Goal: Task Accomplishment & Management: Manage account settings

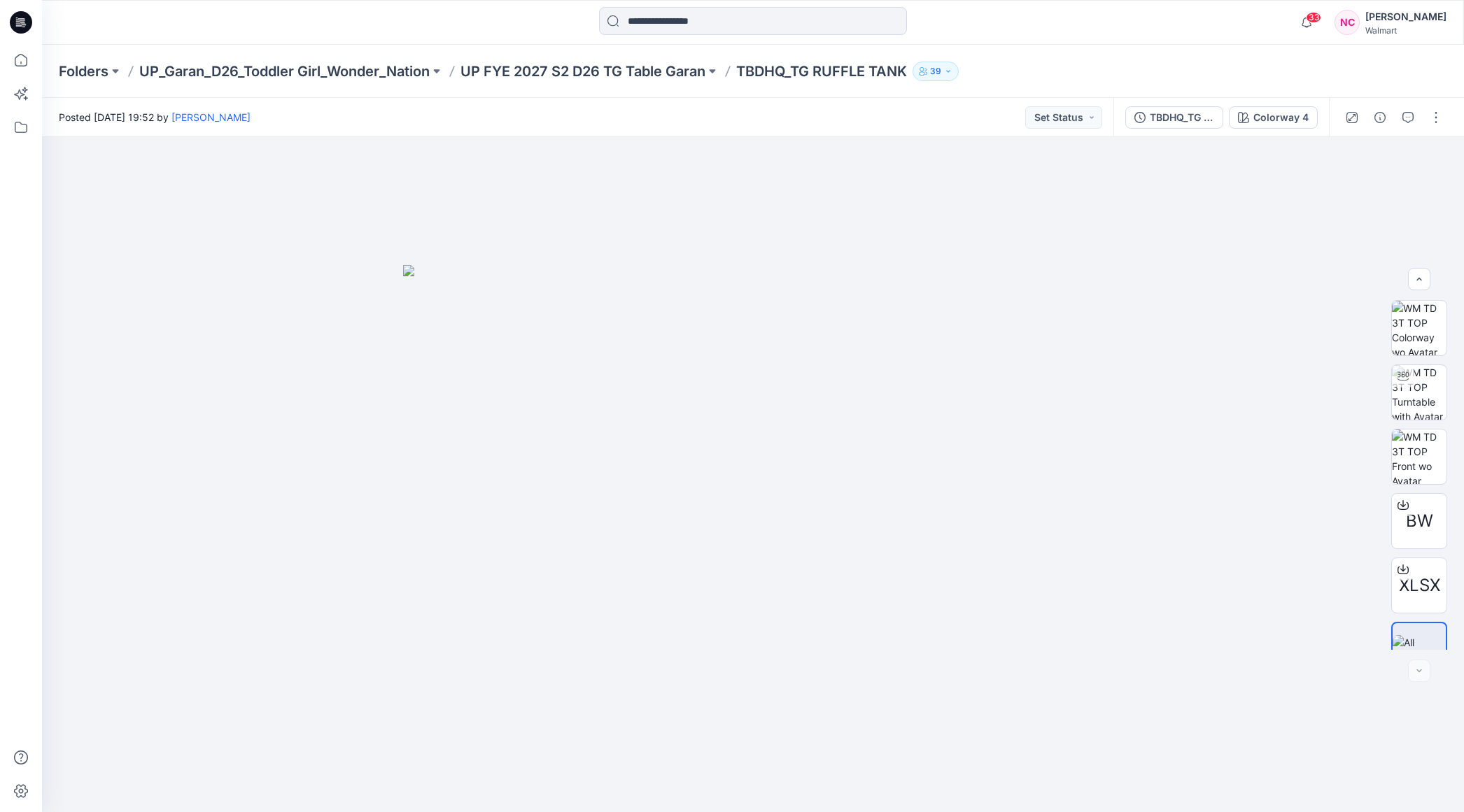
scroll to position [28, 0]
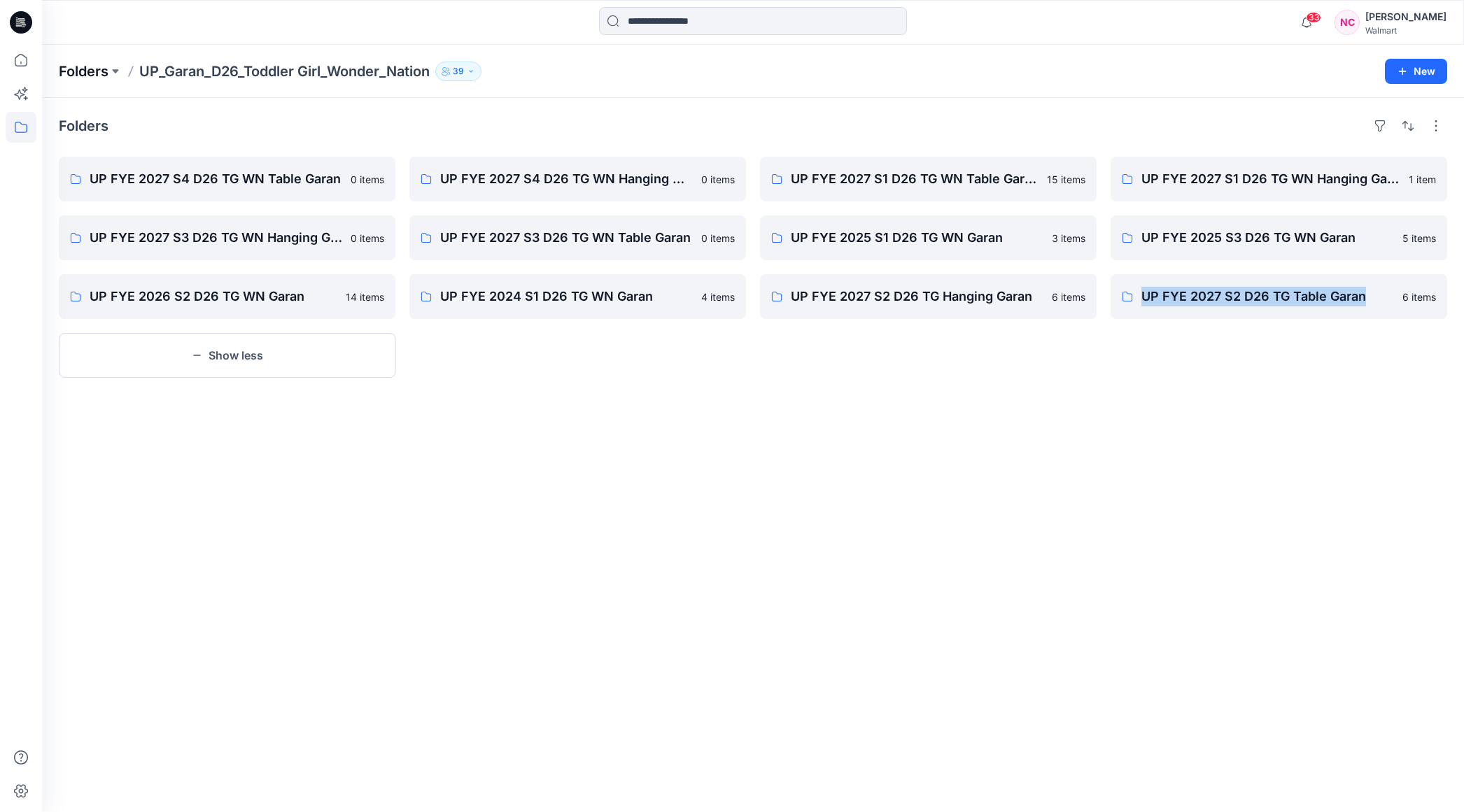
click at [80, 71] on p "Folders" at bounding box center [84, 71] width 50 height 20
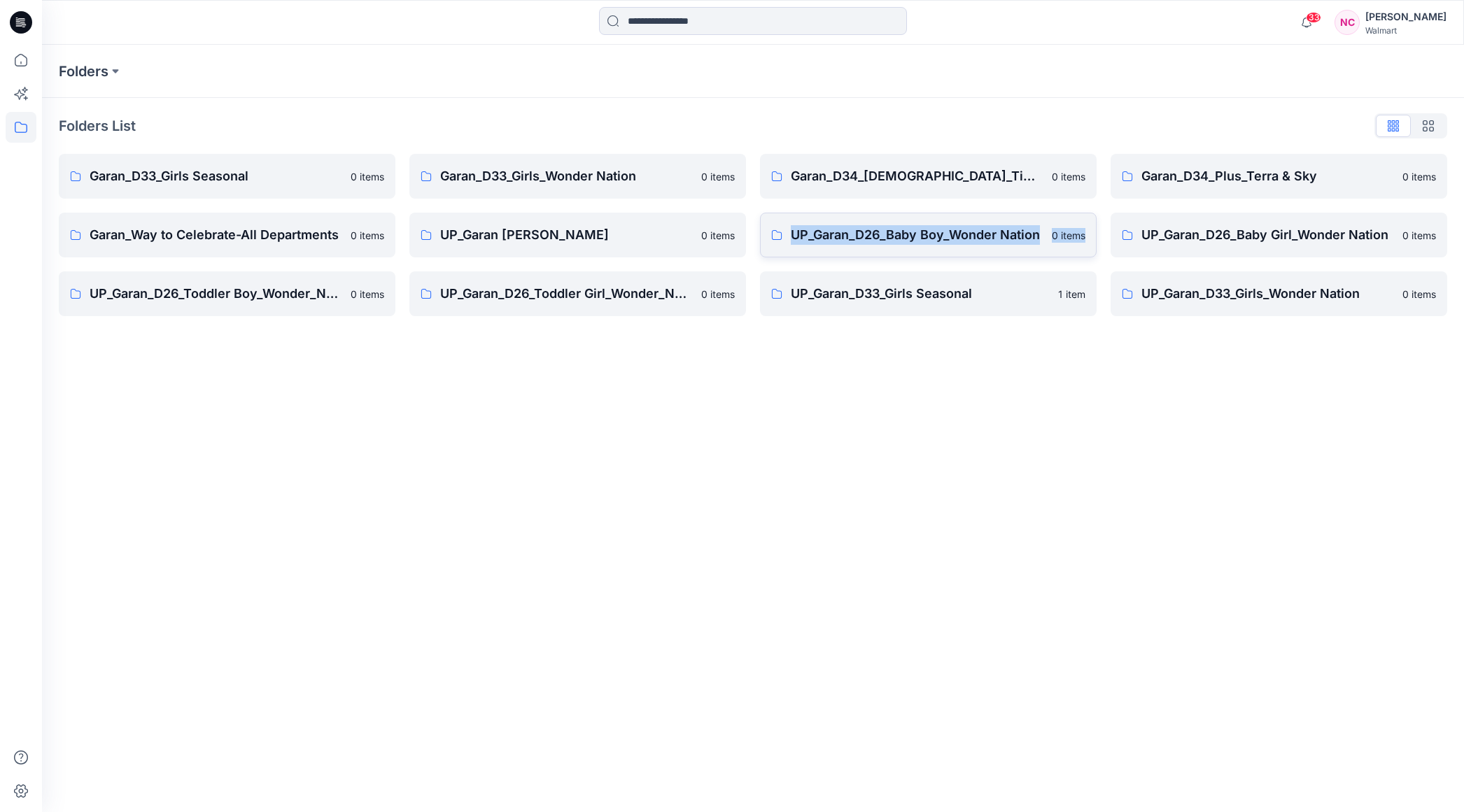
click at [933, 239] on p "UP_Garan_D26_Baby Boy_Wonder Nation" at bounding box center [917, 235] width 252 height 20
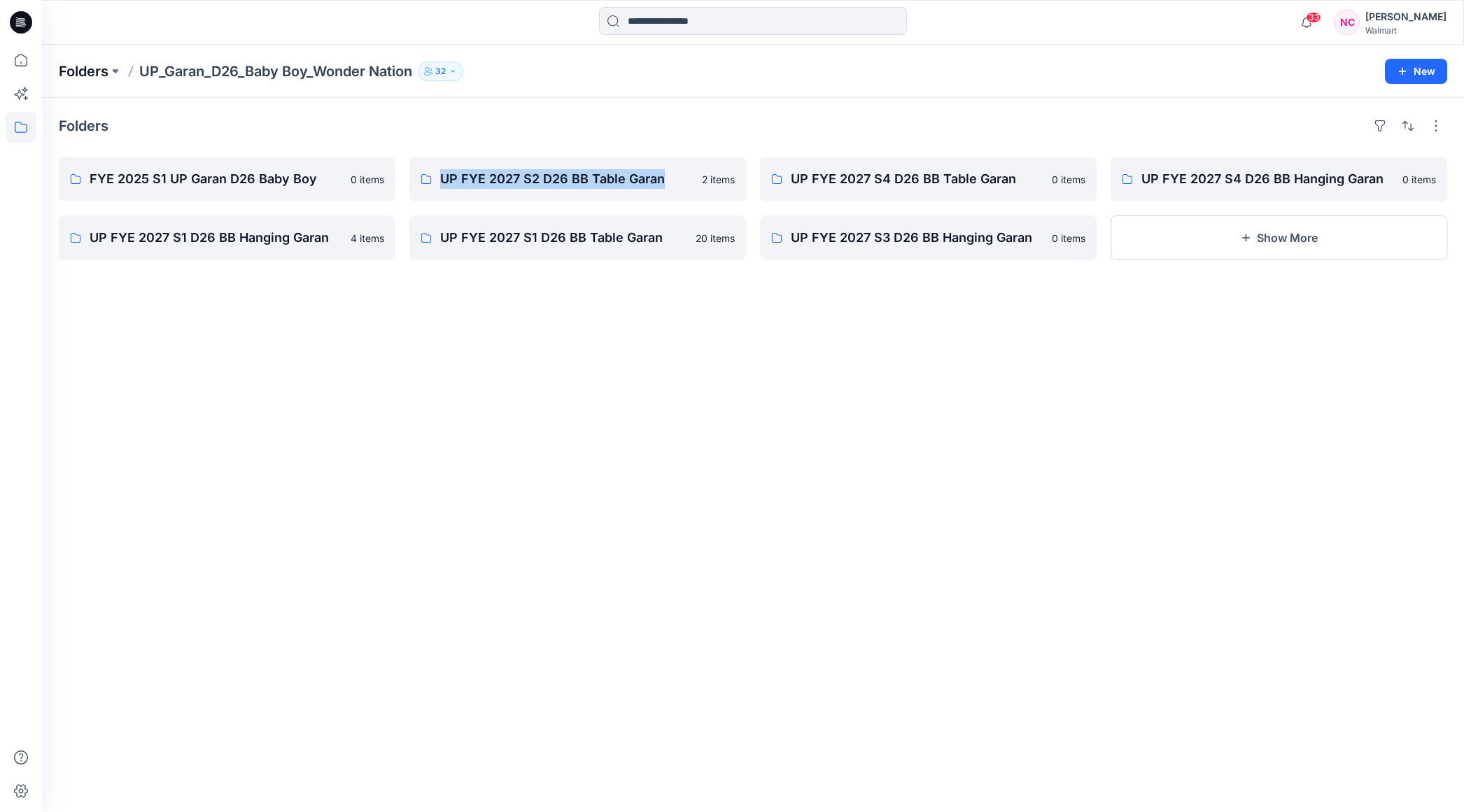
click at [82, 70] on p "Folders" at bounding box center [84, 71] width 50 height 20
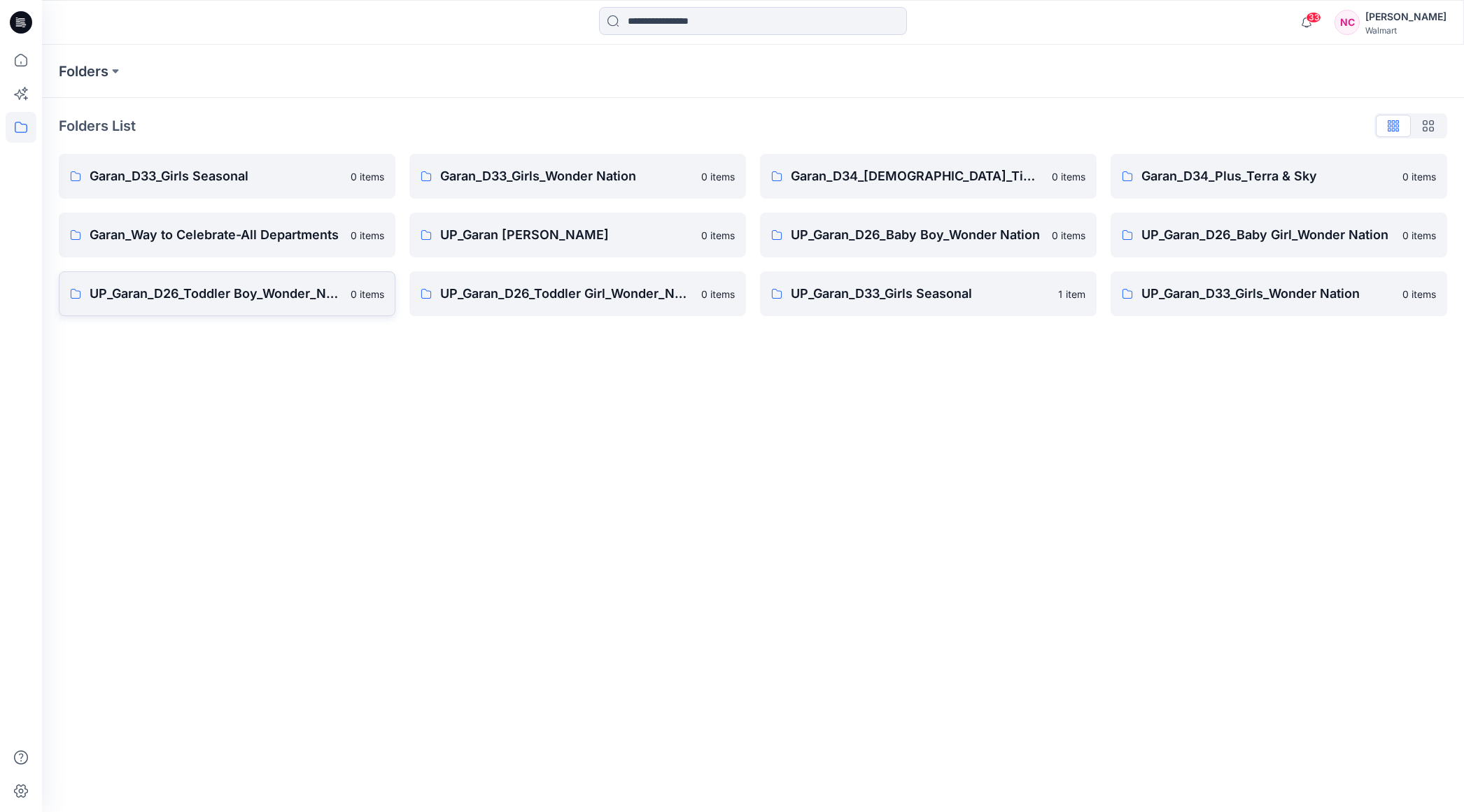
click at [250, 294] on p "UP_Garan_D26_Toddler Boy_Wonder_Nation" at bounding box center [216, 293] width 252 height 20
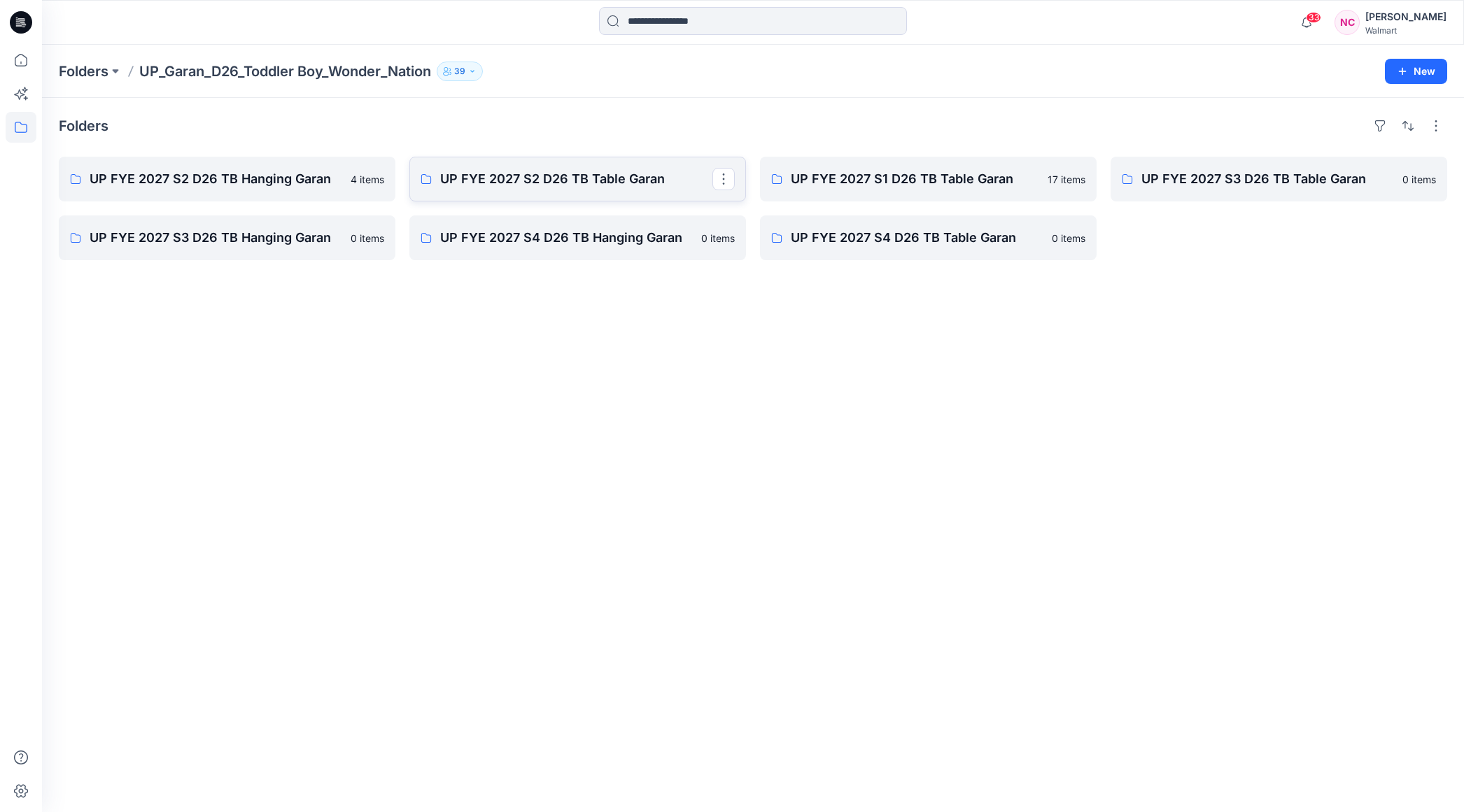
click at [575, 180] on p "UP FYE 2027 S2 D26 TB Table Garan" at bounding box center [576, 179] width 272 height 20
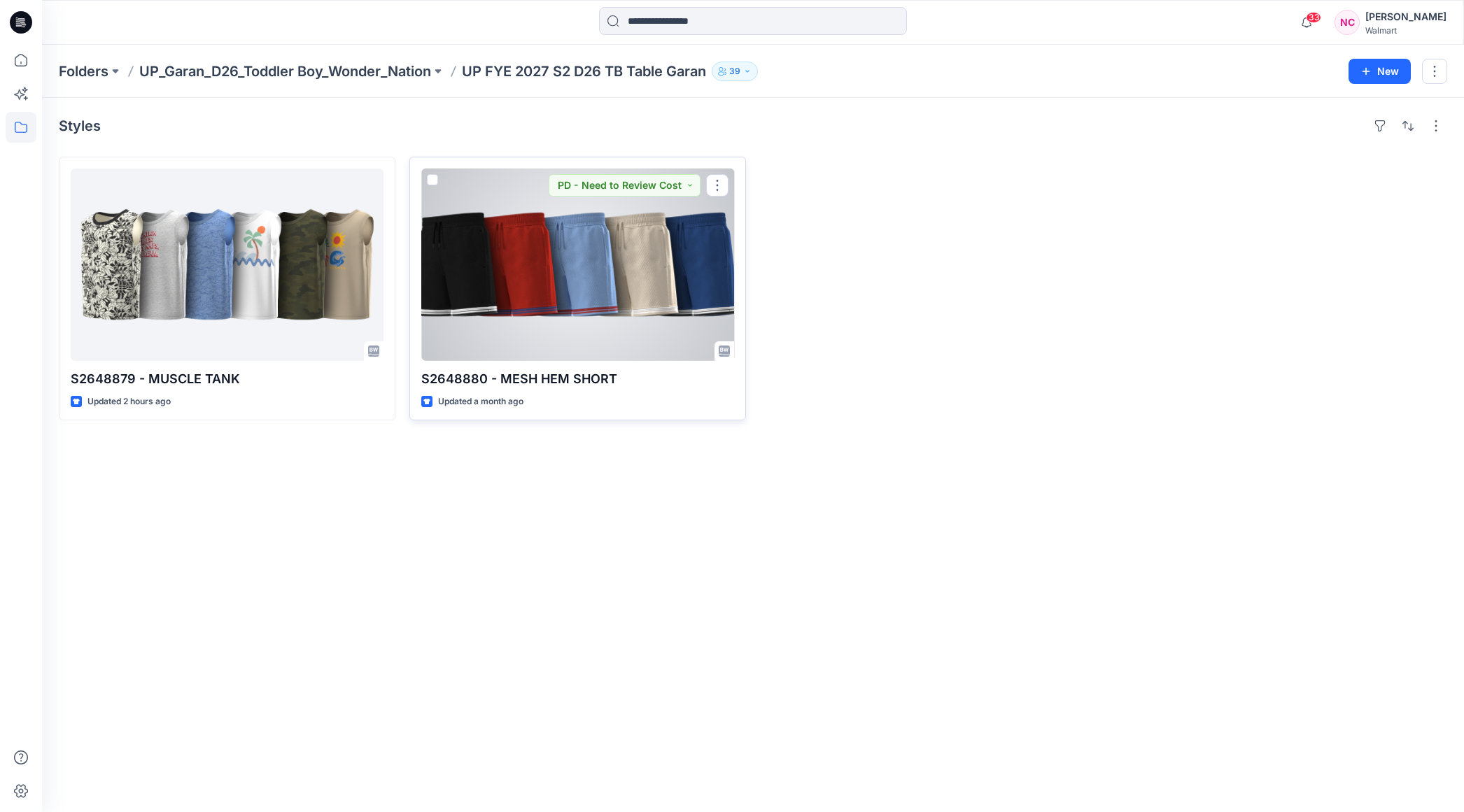
click at [523, 280] on div at bounding box center [577, 265] width 312 height 192
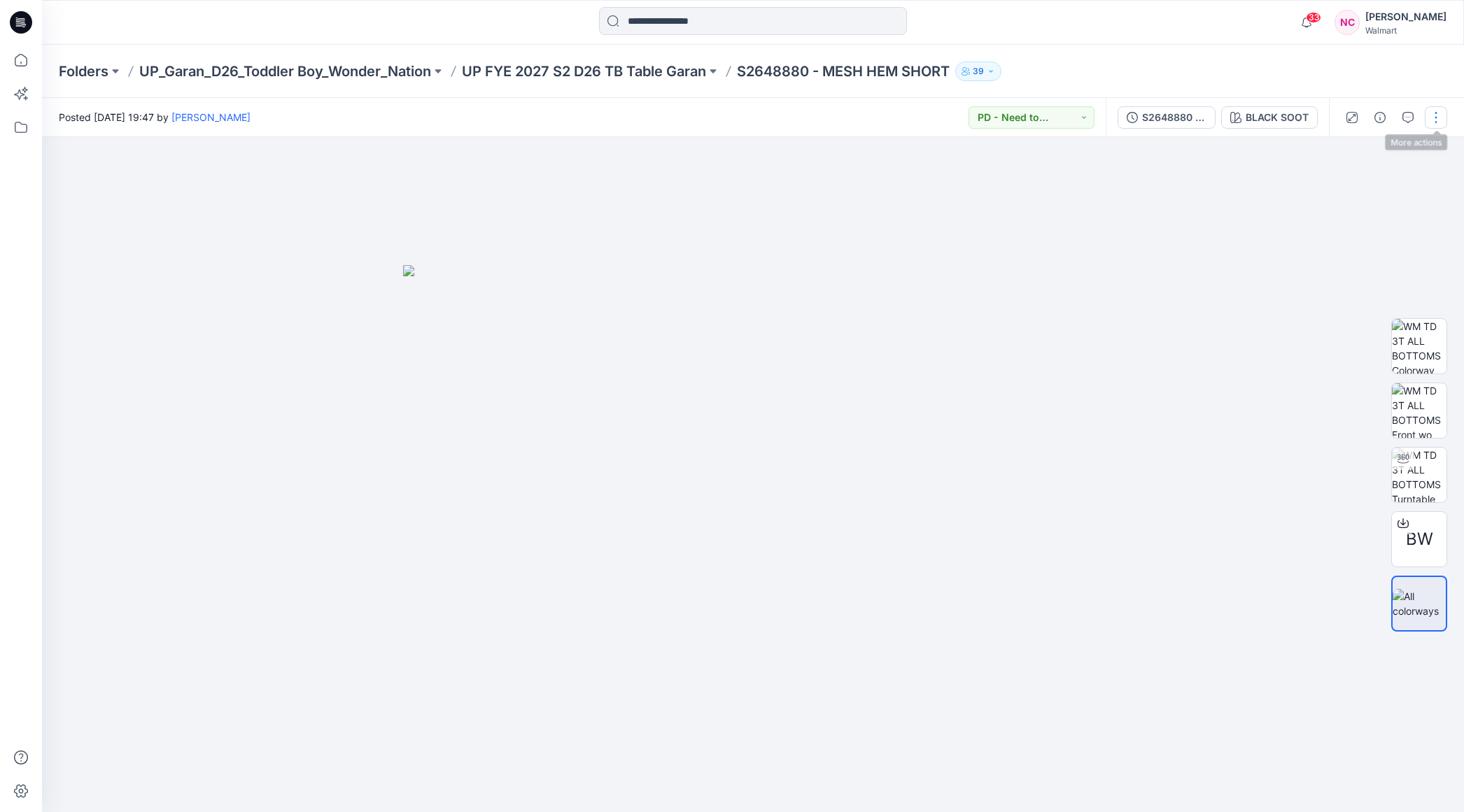
click at [1443, 124] on button "button" at bounding box center [1436, 117] width 23 height 23
click at [1357, 217] on button "Edit" at bounding box center [1377, 221] width 129 height 26
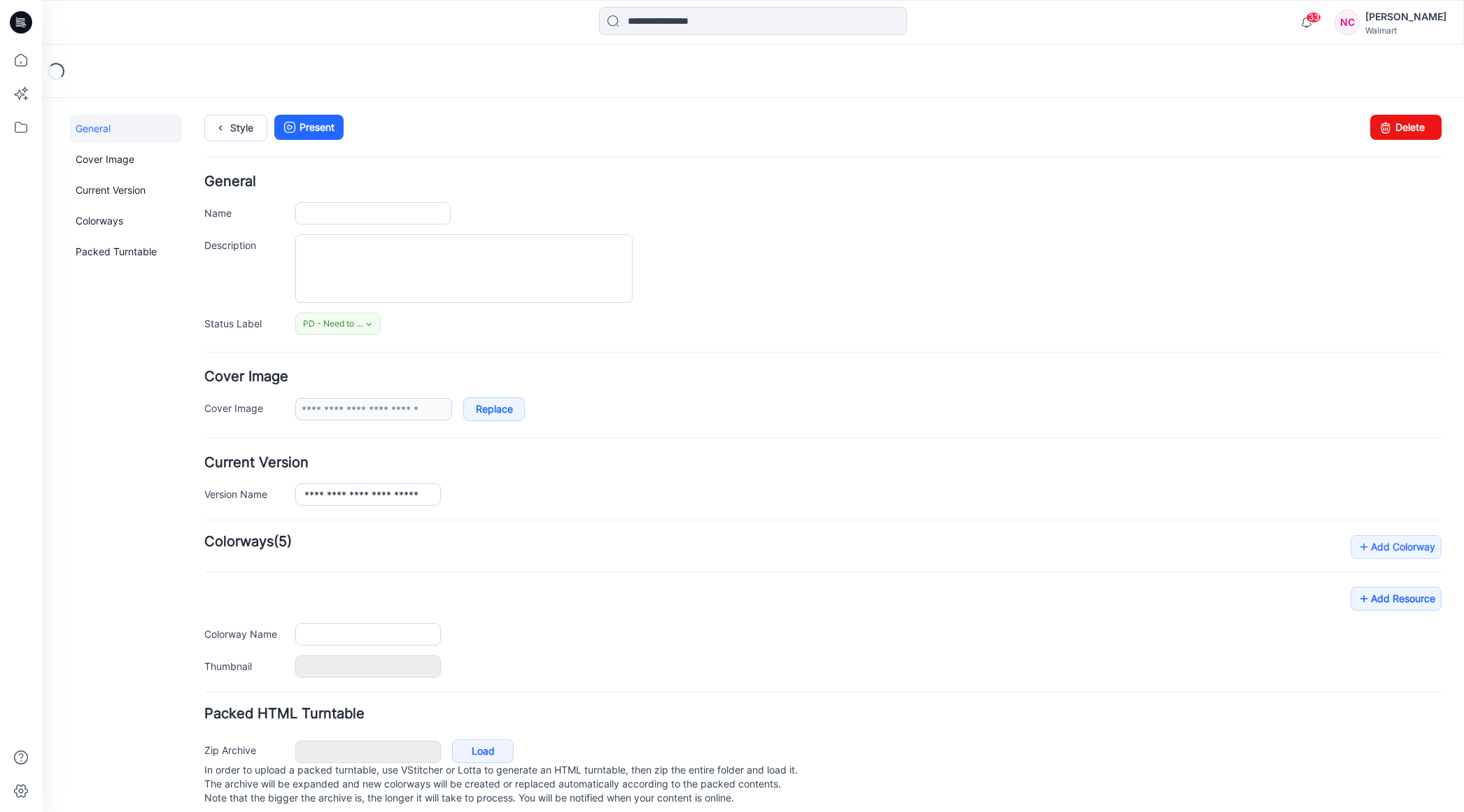
type input "**********"
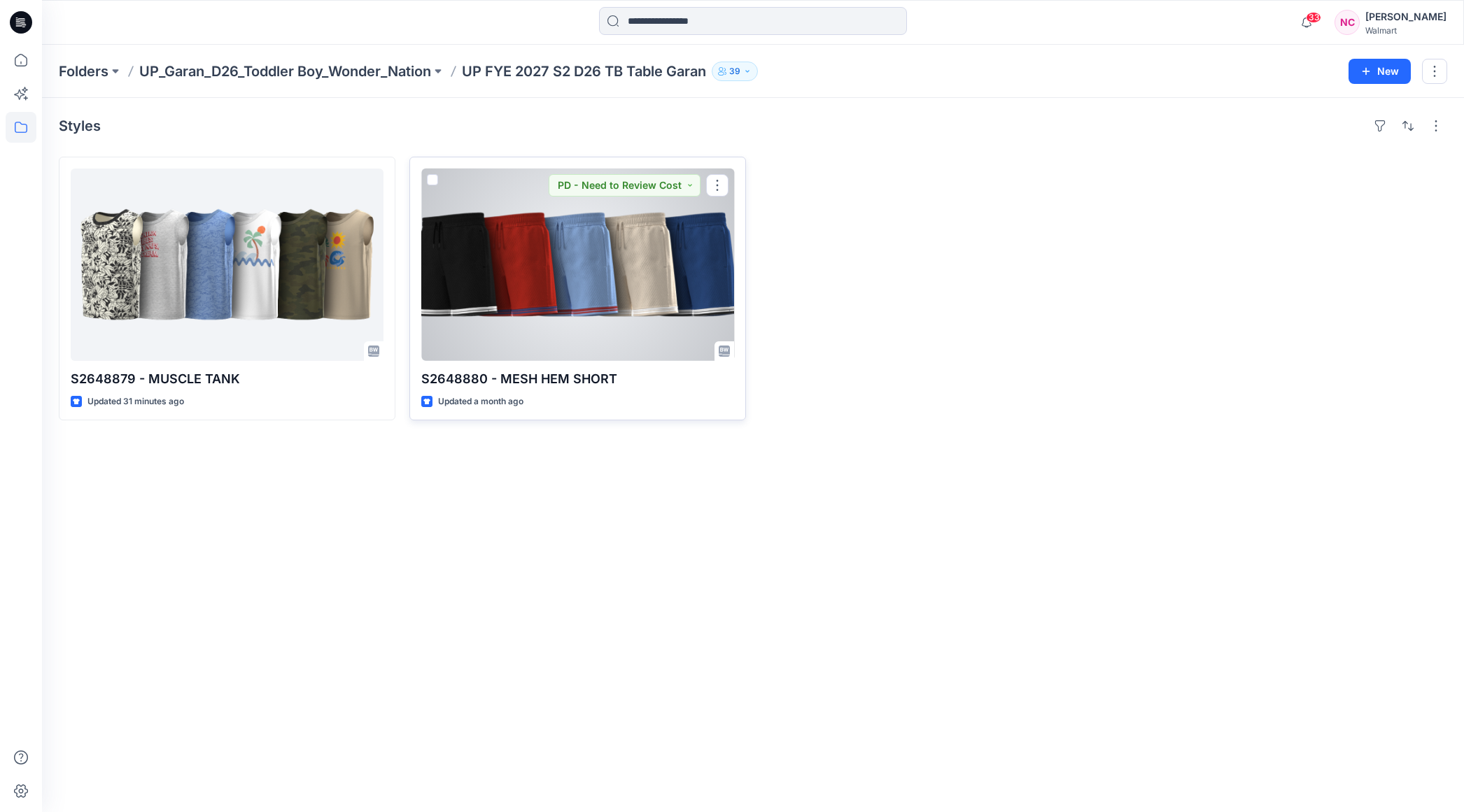
click at [534, 291] on div at bounding box center [577, 265] width 312 height 192
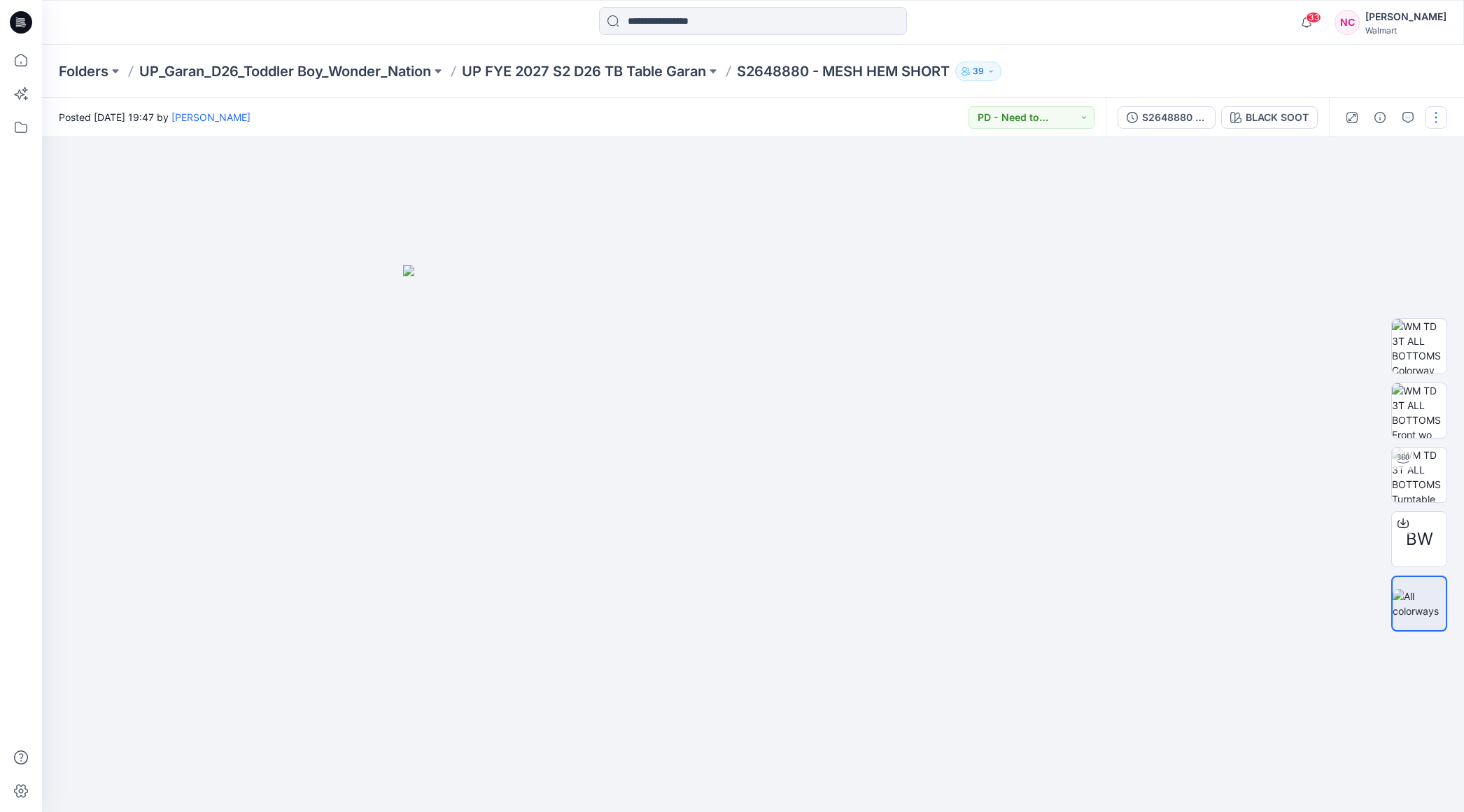
click at [1433, 117] on button "button" at bounding box center [1436, 117] width 23 height 23
click at [1355, 216] on button "Edit" at bounding box center [1377, 221] width 129 height 26
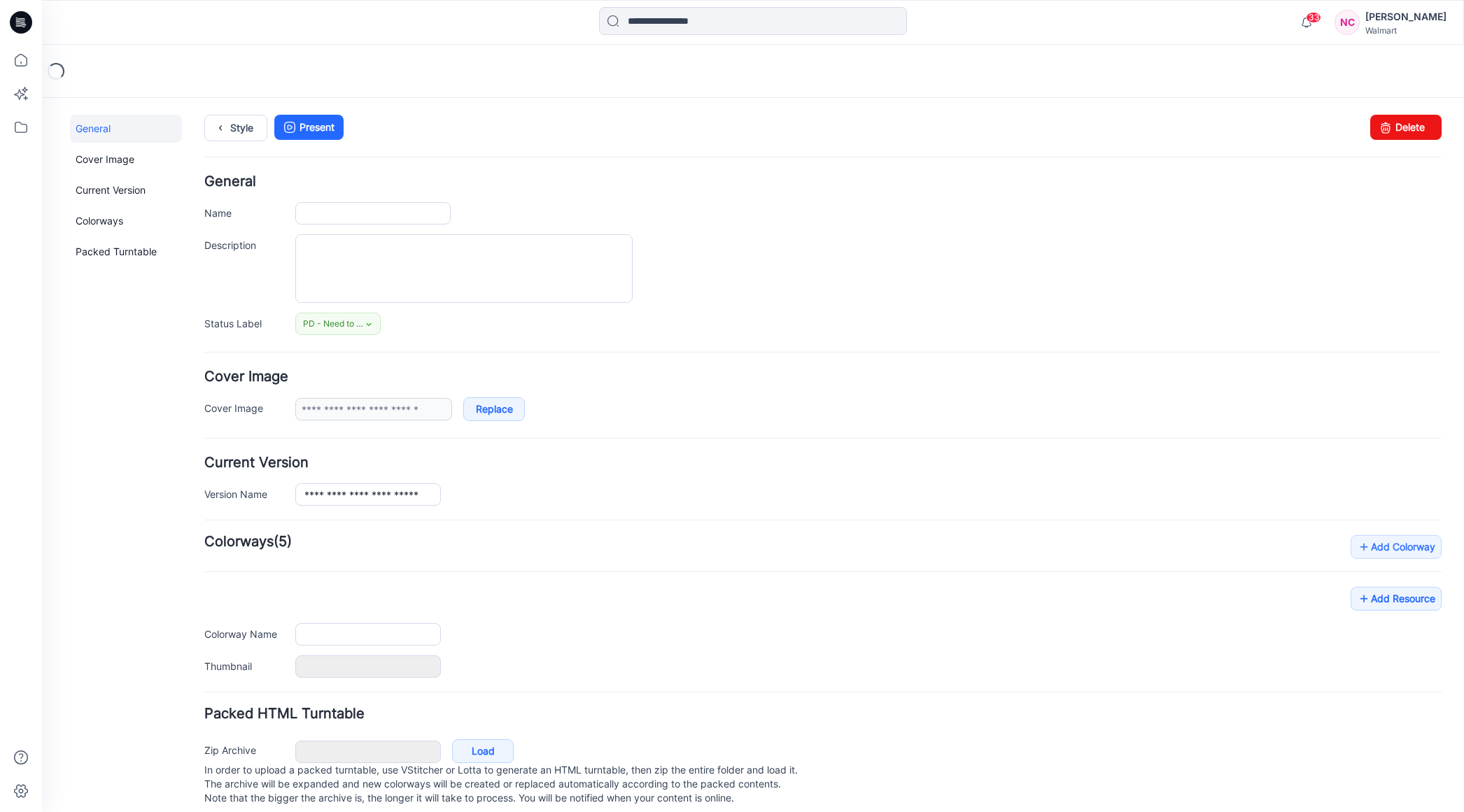
type input "**********"
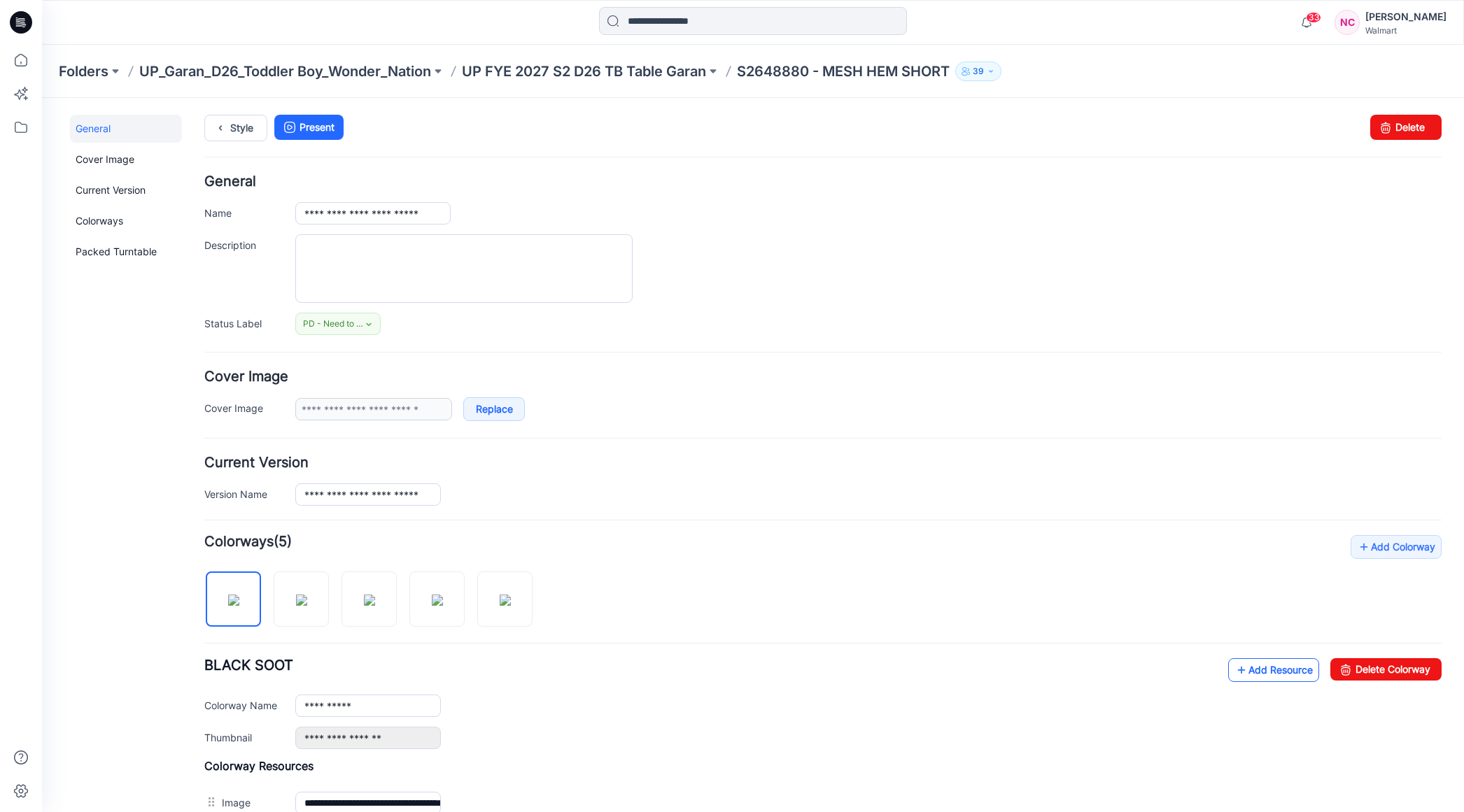
click at [1247, 667] on link "Add Resource" at bounding box center [1273, 670] width 91 height 23
click at [755, 68] on p "S2648880 - MESH HEM SHORT" at bounding box center [843, 71] width 212 height 20
click at [752, 72] on p "S2648880 - MESH HEM SHORT" at bounding box center [843, 71] width 212 height 20
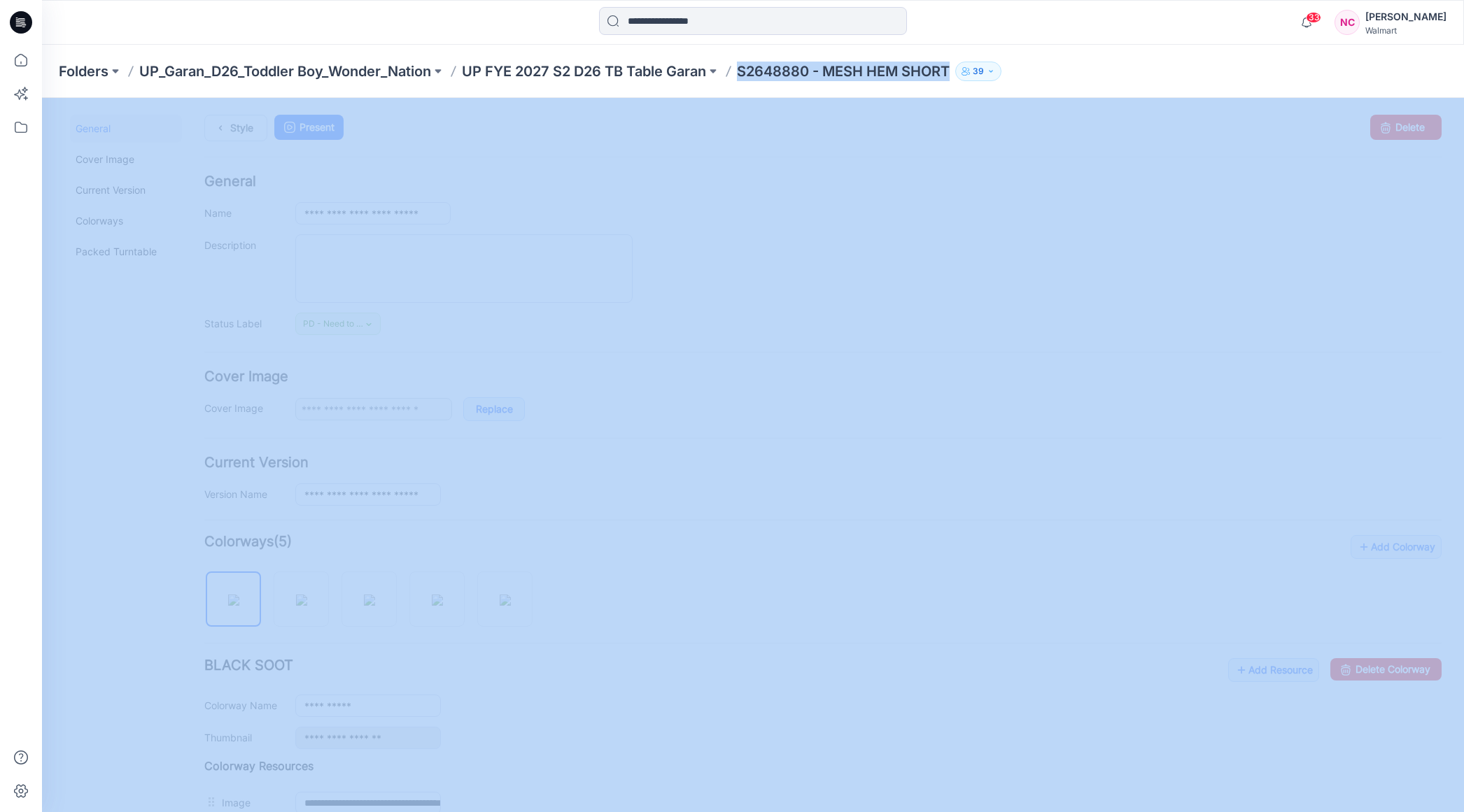
click at [752, 72] on p "S2648880 - MESH HEM SHORT" at bounding box center [843, 71] width 212 height 20
copy div "S2648880 - MESH HEM SHORT 39"
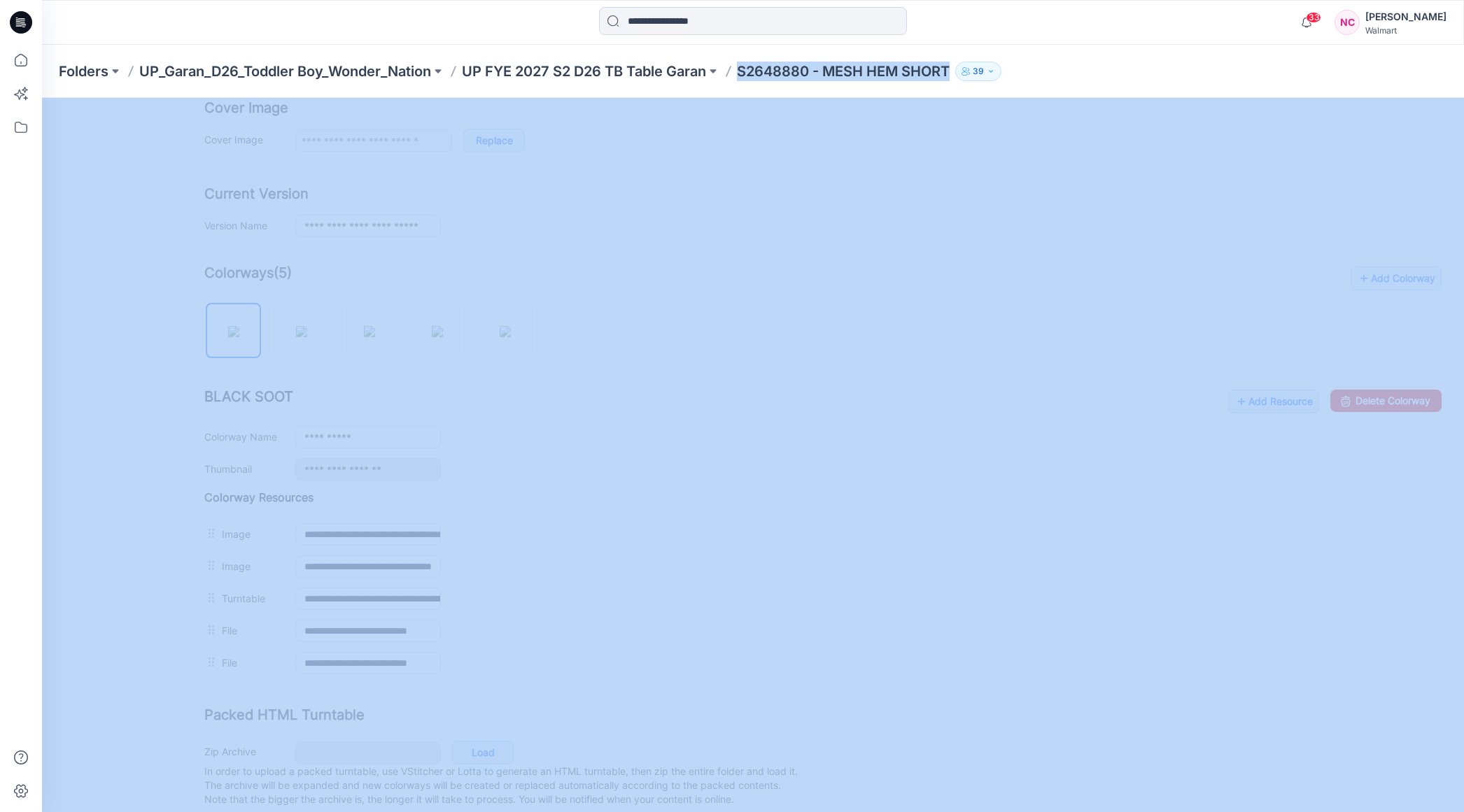
scroll to position [290, 0]
click at [652, 69] on p "UP FYE 2027 S2 D26 TB Table Garan" at bounding box center [584, 71] width 245 height 20
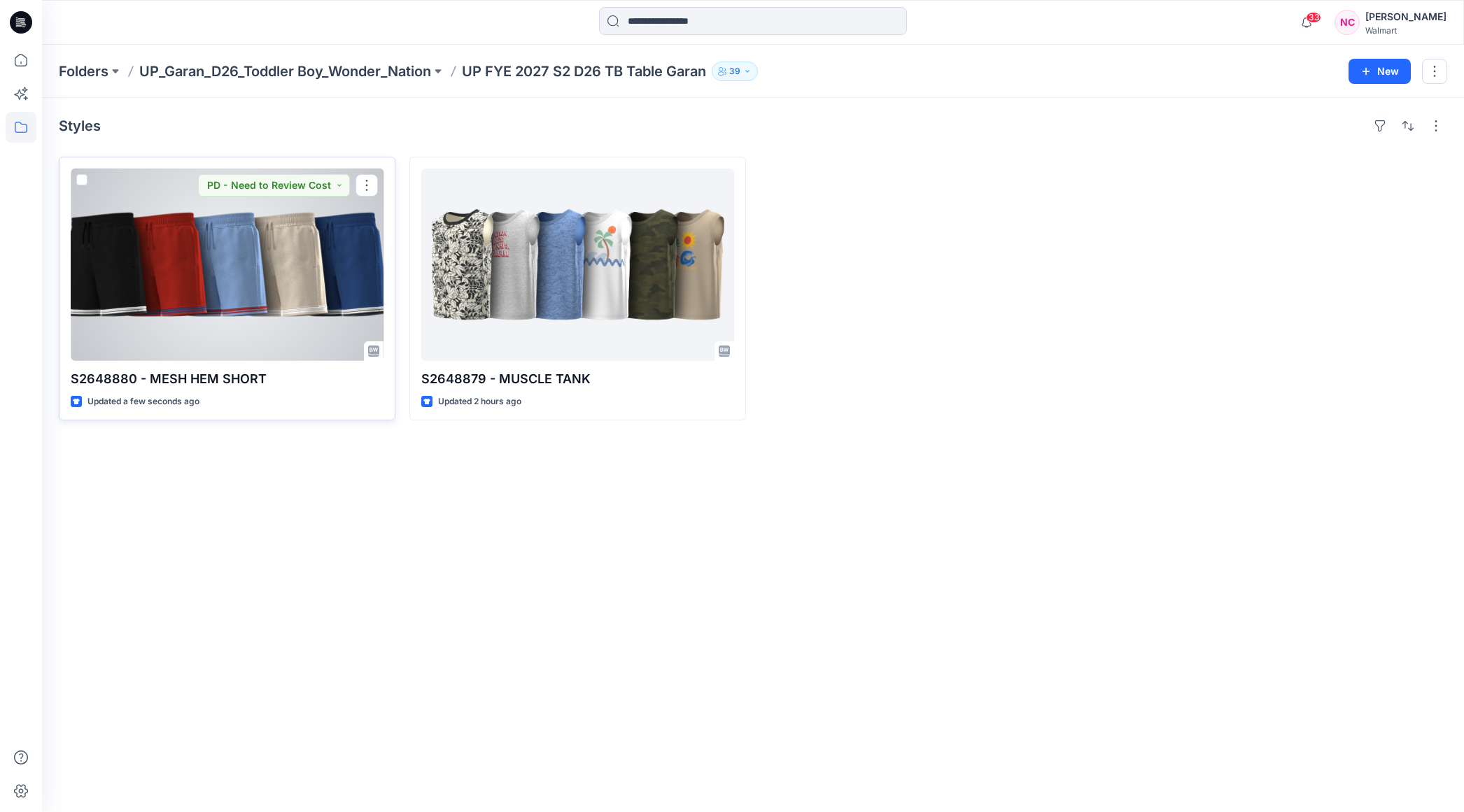
click at [257, 280] on div at bounding box center [226, 265] width 312 height 192
